Goal: Information Seeking & Learning: Learn about a topic

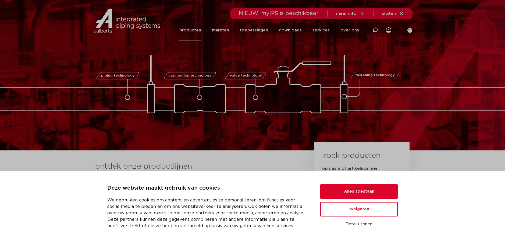
drag, startPoint x: 0, startPoint y: 0, endPoint x: 196, endPoint y: 32, distance: 199.0
click at [196, 32] on link "producten" at bounding box center [190, 30] width 22 height 22
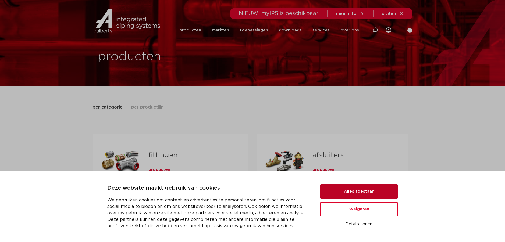
click at [334, 189] on button "Alles toestaan" at bounding box center [358, 191] width 77 height 15
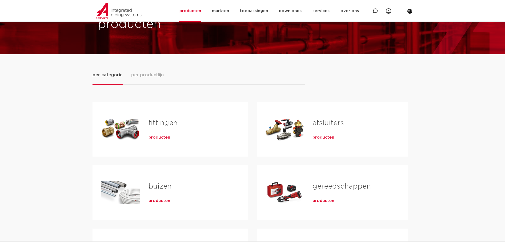
scroll to position [81, 0]
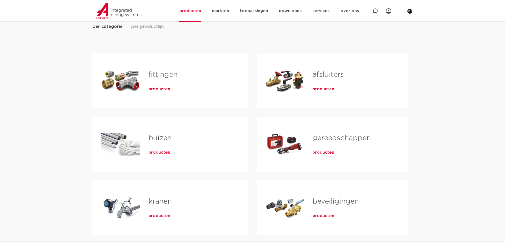
click at [157, 85] on div "producten" at bounding box center [189, 88] width 83 height 8
click at [157, 87] on span "producten" at bounding box center [159, 89] width 22 height 5
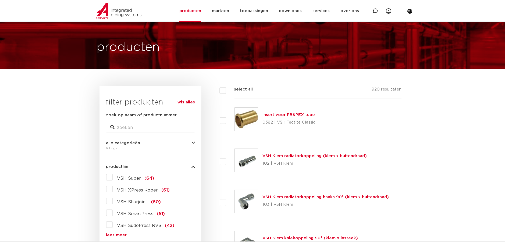
scroll to position [27, 0]
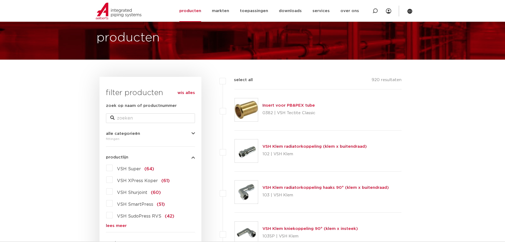
click at [129, 168] on span "VSH Super" at bounding box center [129, 169] width 24 height 4
click at [0, 0] on input "VSH Super (64)" at bounding box center [0, 0] width 0 height 0
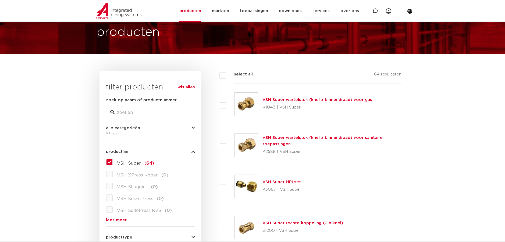
scroll to position [27, 0]
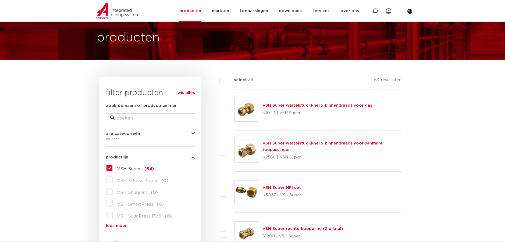
click at [303, 144] on link "VSH Super wartelstuk (knel x binnendraad) voor sanitaire toepassingen" at bounding box center [322, 146] width 120 height 10
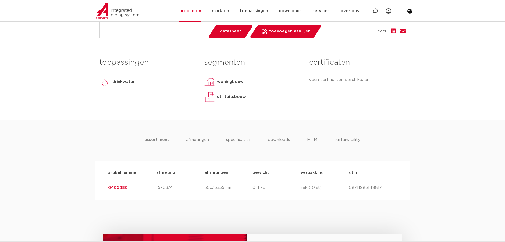
scroll to position [108, 0]
